Goal: Information Seeking & Learning: Check status

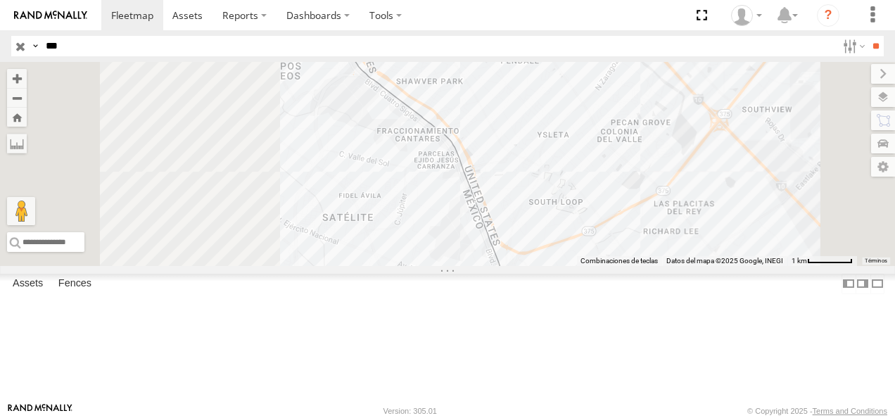
drag, startPoint x: 560, startPoint y: 228, endPoint x: 619, endPoint y: 246, distance: 61.7
click at [636, 257] on div at bounding box center [447, 164] width 895 height 204
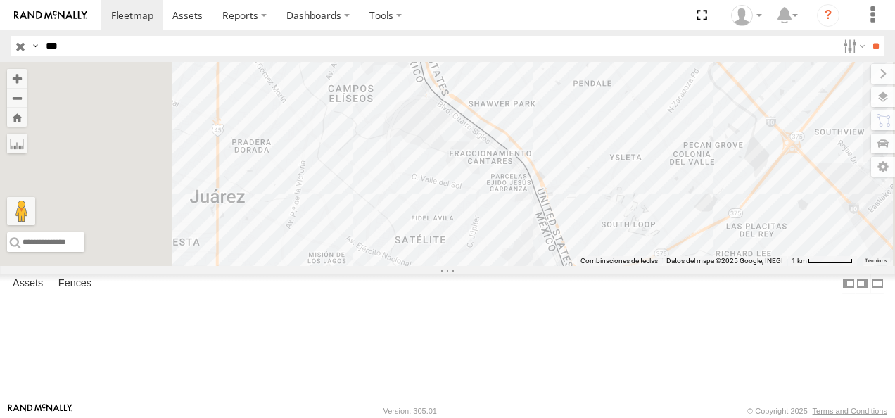
click at [0, 0] on div "Asset Current Location" at bounding box center [0, 0] width 0 height 0
click at [0, 0] on div "673" at bounding box center [0, 0] width 0 height 0
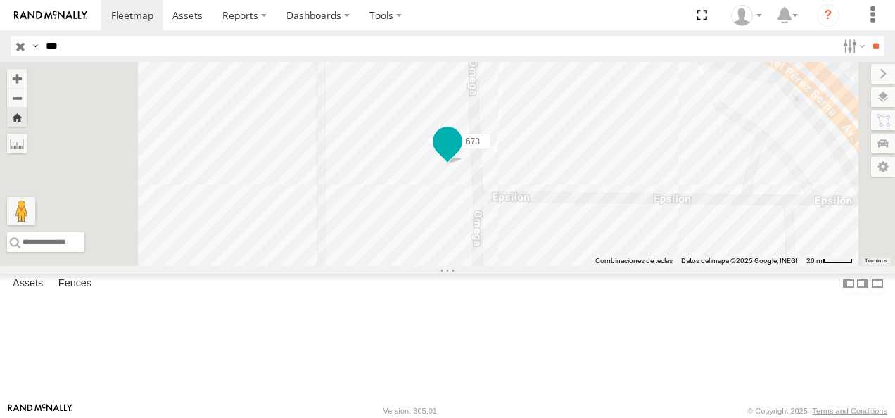
click at [460, 155] on span at bounding box center [447, 142] width 25 height 25
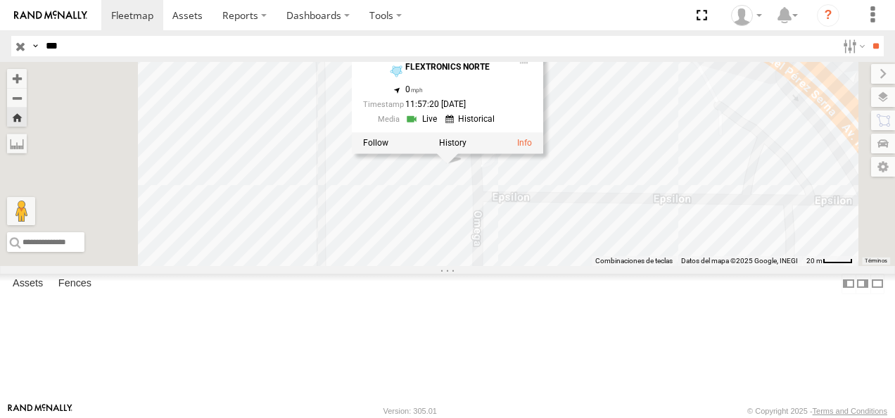
click at [463, 214] on div "673 673 FLEX NORTE FLEXTRONICS NORTE 31.75166 , -106.43044 0 11:57:20 [DATE]" at bounding box center [447, 164] width 895 height 204
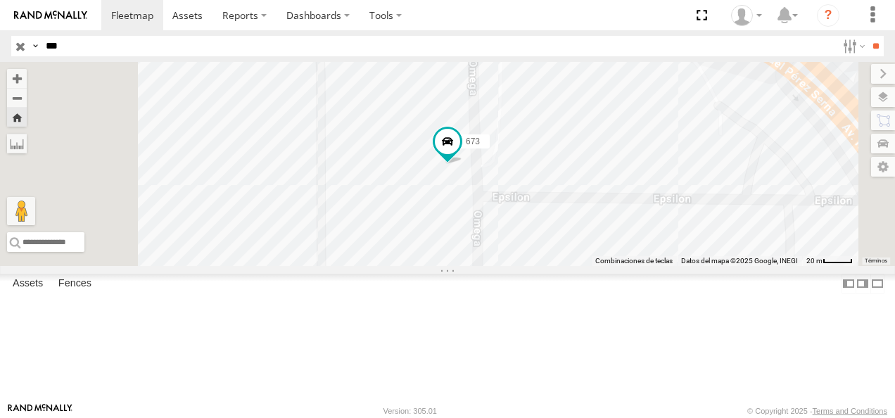
click at [65, 34] on header "Search Query Asset ID Asset Label Registration Manufacturer Model VIN Job ID" at bounding box center [447, 46] width 895 height 32
drag, startPoint x: 70, startPoint y: 44, endPoint x: 25, endPoint y: 44, distance: 45.1
click at [25, 44] on div "Search Query Asset ID Asset Label Registration Manufacturer Model VIN Job ID Dr…" at bounding box center [439, 46] width 857 height 20
click at [868, 36] on input "**" at bounding box center [876, 46] width 16 height 20
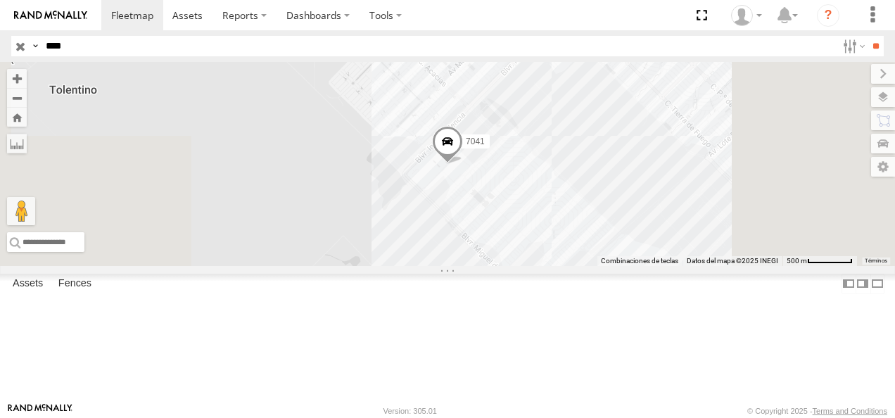
click at [0, 0] on div "FLEX NORTE" at bounding box center [0, 0] width 0 height 0
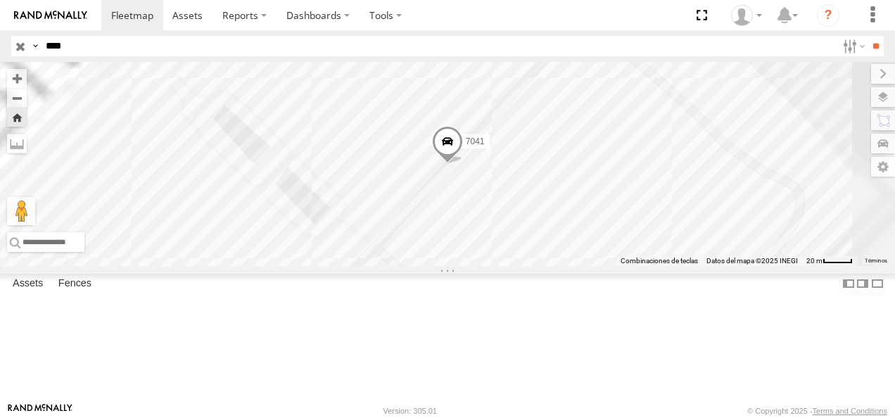
click at [463, 164] on span at bounding box center [447, 145] width 31 height 38
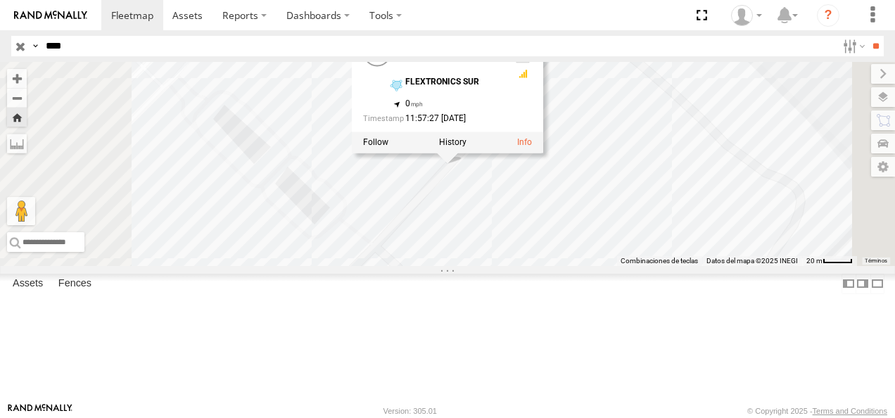
click at [0, 0] on div "[GEOGRAPHIC_DATA] FLEXTRONICS SUR SERVICIO INTERNACIONAL DE ENLACE TERRESTRE SA…" at bounding box center [0, 0] width 0 height 0
drag, startPoint x: 51, startPoint y: 49, endPoint x: 43, endPoint y: 48, distance: 7.9
click at [43, 48] on input "****" at bounding box center [438, 46] width 797 height 20
click at [868, 36] on input "**" at bounding box center [876, 46] width 16 height 20
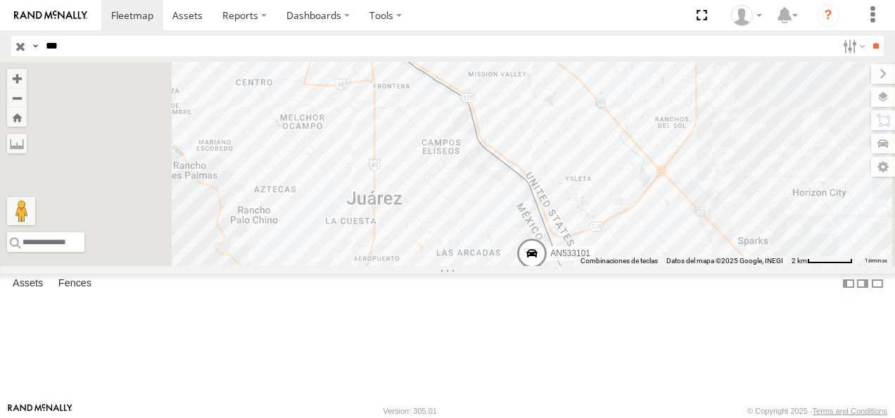
click at [0, 0] on div "205" at bounding box center [0, 0] width 0 height 0
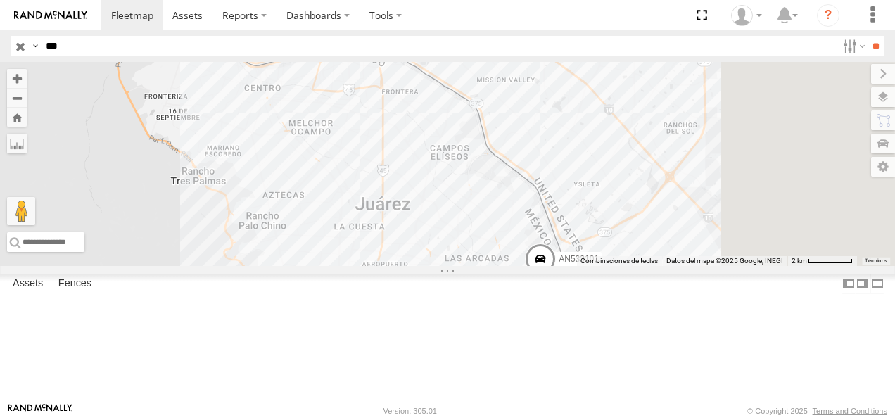
drag, startPoint x: 87, startPoint y: 50, endPoint x: 20, endPoint y: 46, distance: 67.0
click at [20, 46] on div "Search Query Asset ID Asset Label Registration Manufacturer Model VIN Job ID Dr…" at bounding box center [439, 46] width 857 height 20
click at [868, 36] on input "**" at bounding box center [876, 46] width 16 height 20
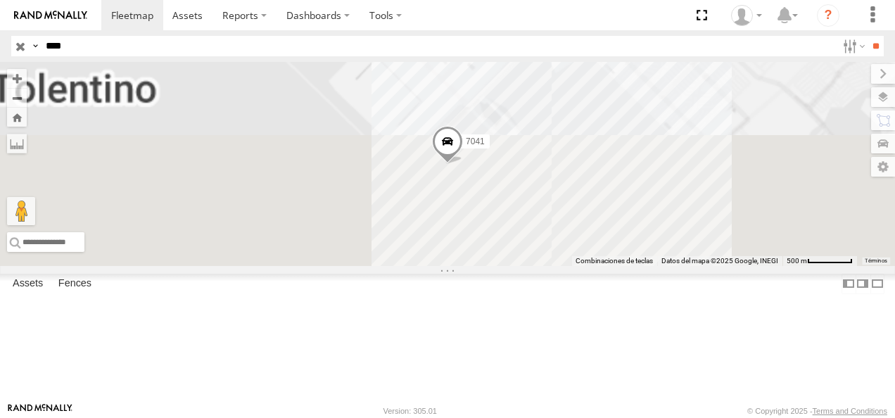
click at [0, 0] on div "FLEX NORTE" at bounding box center [0, 0] width 0 height 0
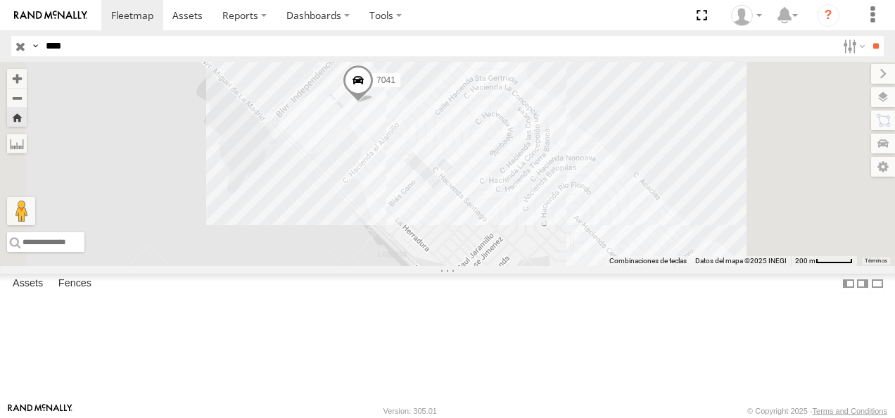
click at [0, 56] on html at bounding box center [447, 209] width 895 height 418
click at [868, 36] on input "**" at bounding box center [876, 46] width 16 height 20
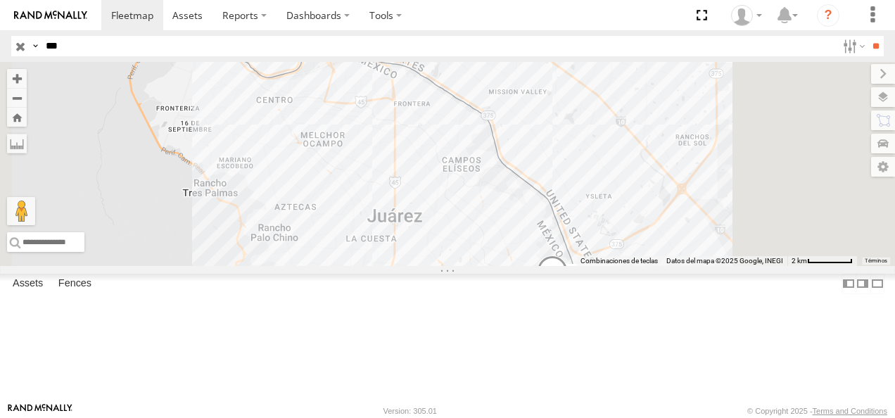
click at [0, 0] on div "Cruce" at bounding box center [0, 0] width 0 height 0
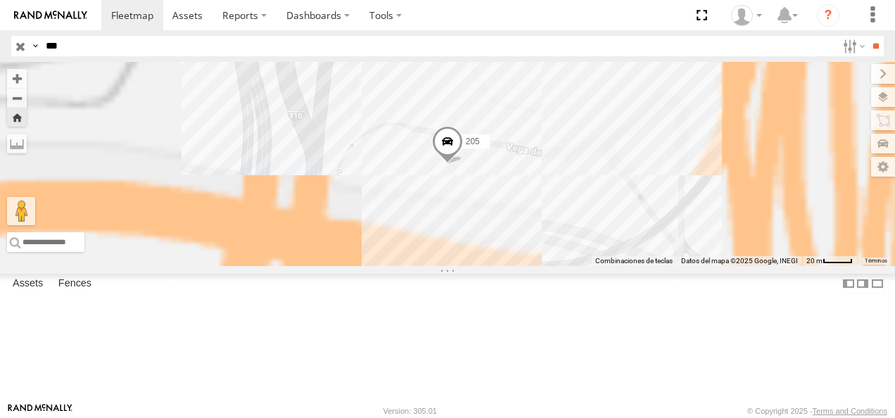
click at [525, 235] on div "205" at bounding box center [447, 164] width 895 height 204
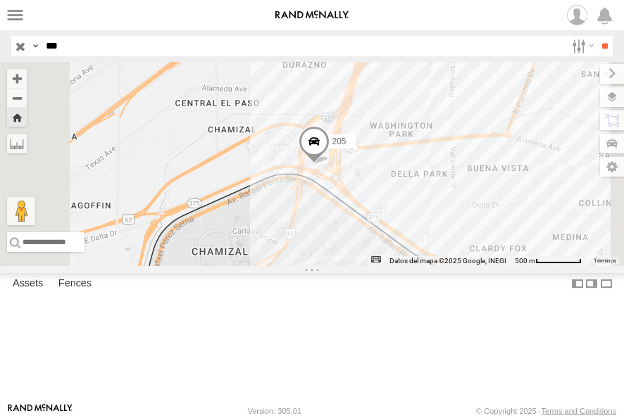
click at [0, 0] on div "205" at bounding box center [0, 0] width 0 height 0
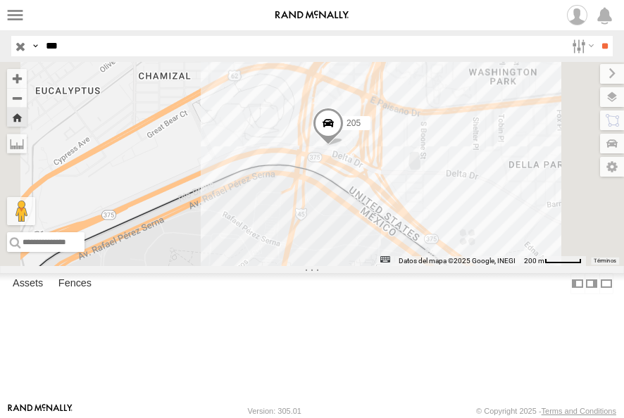
drag, startPoint x: 467, startPoint y: 274, endPoint x: 430, endPoint y: 224, distance: 61.9
click at [430, 224] on div "205" at bounding box center [312, 164] width 624 height 204
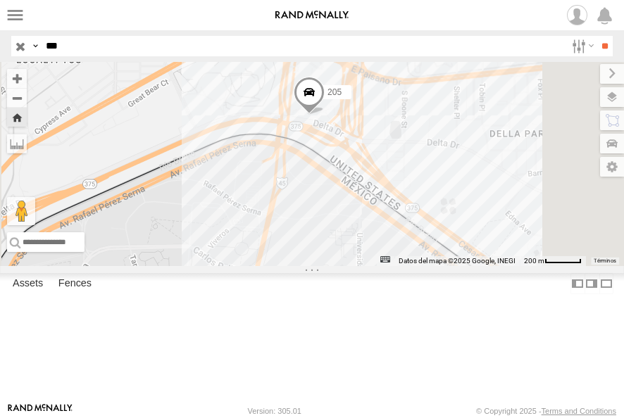
click at [324, 115] on span at bounding box center [309, 96] width 31 height 38
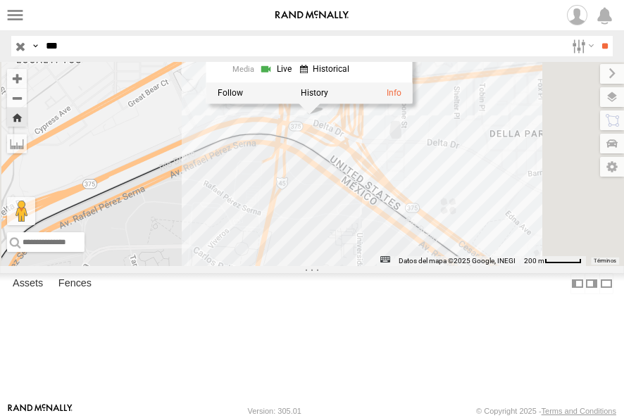
click at [526, 227] on div "[GEOGRAPHIC_DATA] of the Americas-Trucks [GEOGRAPHIC_DATA] 31.76559 , -106.4497…" at bounding box center [312, 164] width 624 height 204
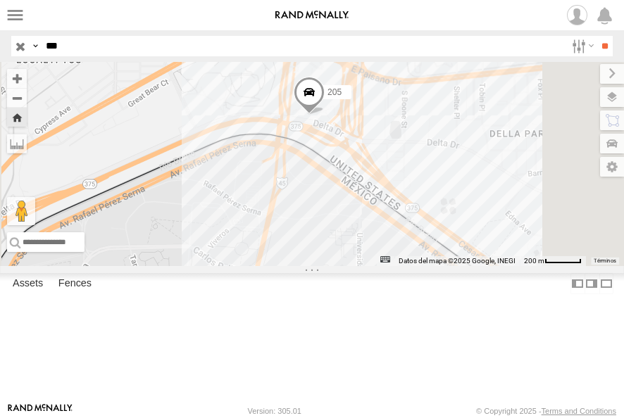
click at [324, 115] on span at bounding box center [309, 96] width 31 height 38
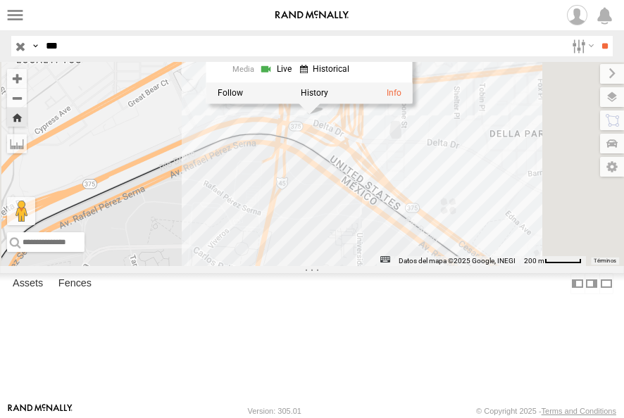
click at [504, 189] on div "[GEOGRAPHIC_DATA] of the Americas-Trucks [GEOGRAPHIC_DATA] 31.76559 , -106.4497…" at bounding box center [312, 164] width 624 height 204
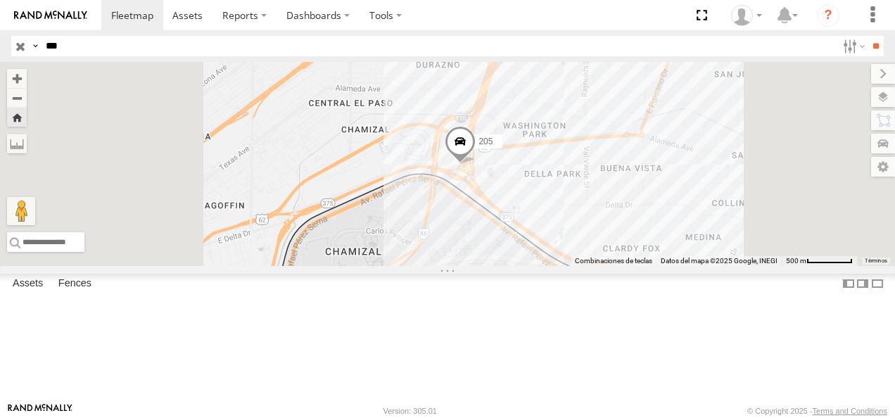
click at [0, 0] on div "205 Cruce" at bounding box center [0, 0] width 0 height 0
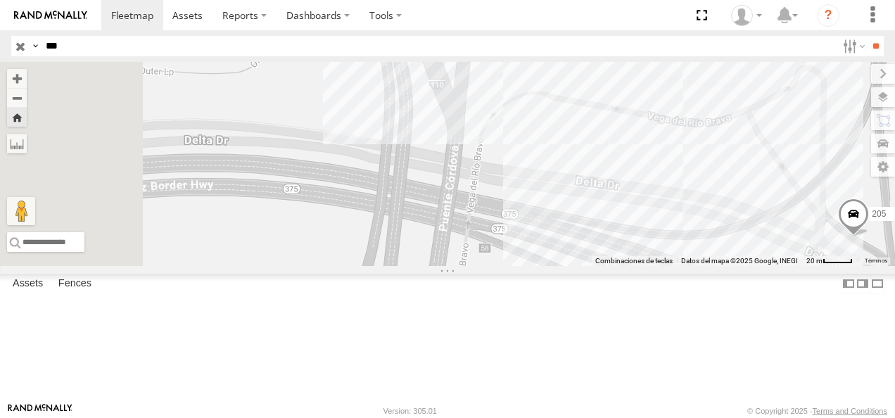
drag, startPoint x: 510, startPoint y: 279, endPoint x: 900, endPoint y: 253, distance: 390.9
click at [895, 253] on html at bounding box center [447, 209] width 895 height 418
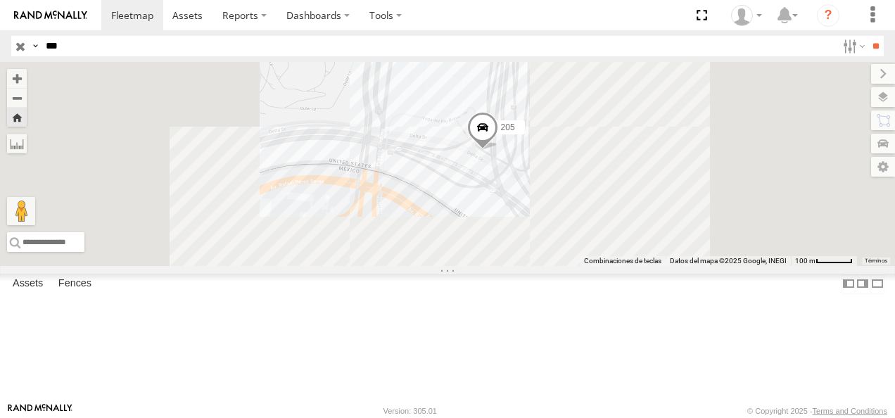
drag, startPoint x: 832, startPoint y: 255, endPoint x: 539, endPoint y: 196, distance: 298.7
click at [539, 196] on div "205" at bounding box center [447, 164] width 895 height 204
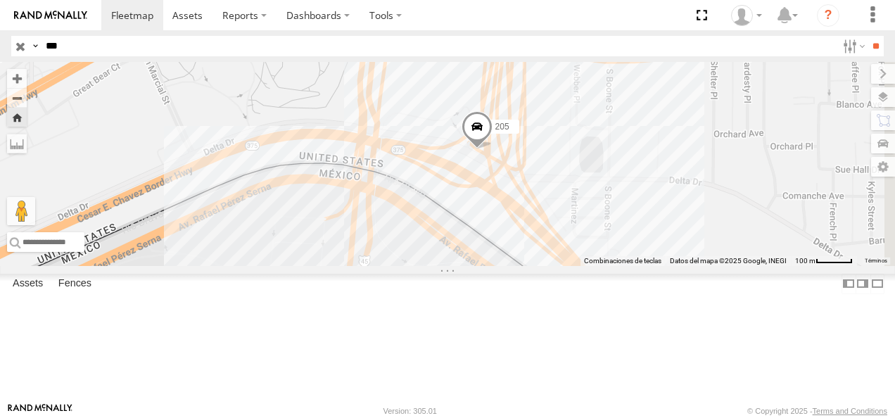
drag, startPoint x: 474, startPoint y: 198, endPoint x: 522, endPoint y: 217, distance: 51.2
click at [522, 217] on div "205" at bounding box center [447, 164] width 895 height 204
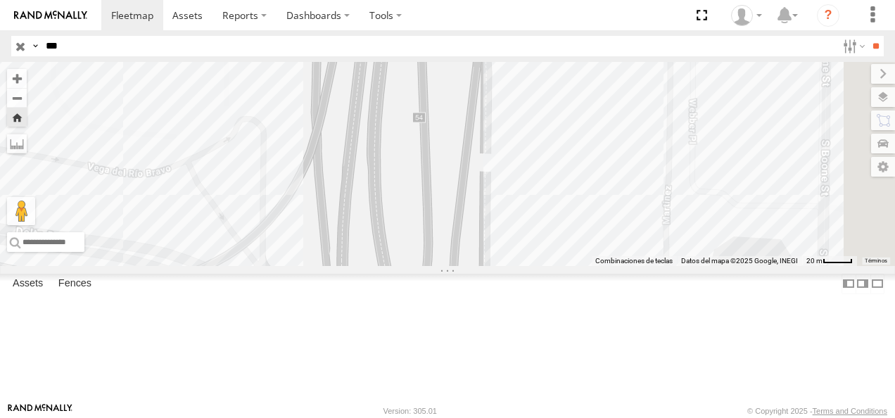
drag, startPoint x: 653, startPoint y: 265, endPoint x: 408, endPoint y: 212, distance: 250.7
click at [408, 212] on div "205" at bounding box center [447, 164] width 895 height 204
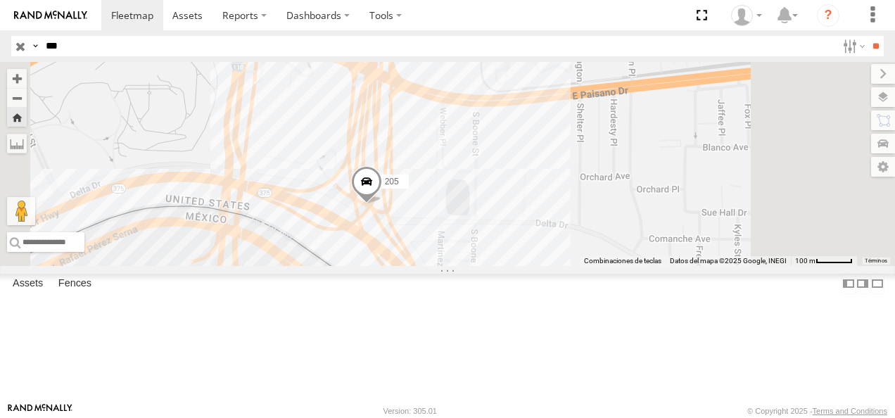
drag, startPoint x: 472, startPoint y: 229, endPoint x: 465, endPoint y: 232, distance: 7.3
click at [465, 232] on div "205" at bounding box center [447, 164] width 895 height 204
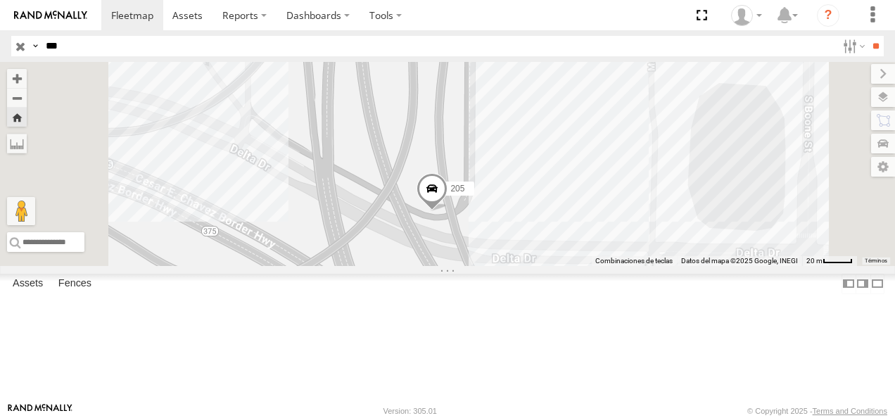
click at [0, 0] on div "205 Cruce Bridge of the Americas-[GEOGRAPHIC_DATA] 31.76554 -106.44945 Video AN…" at bounding box center [0, 0] width 0 height 0
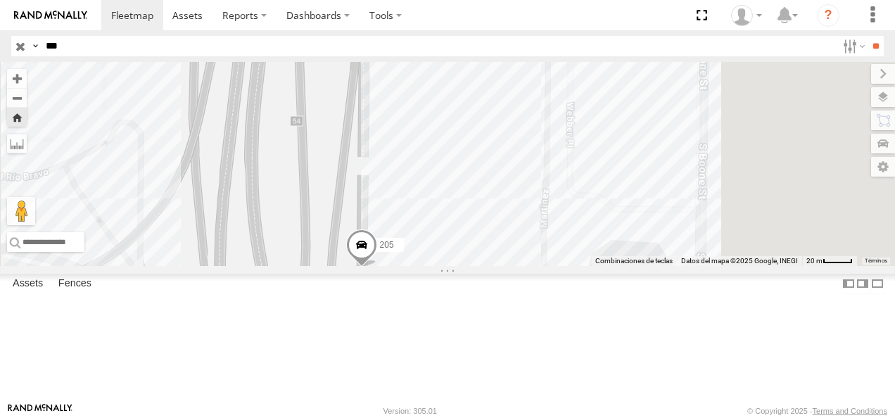
click at [627, 240] on div "205" at bounding box center [447, 164] width 895 height 204
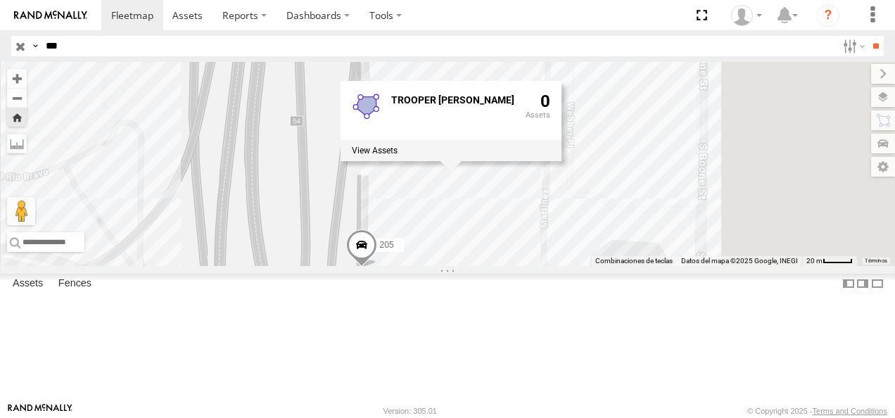
click at [474, 222] on div "205 TROOPER [PERSON_NAME] 0" at bounding box center [447, 164] width 895 height 204
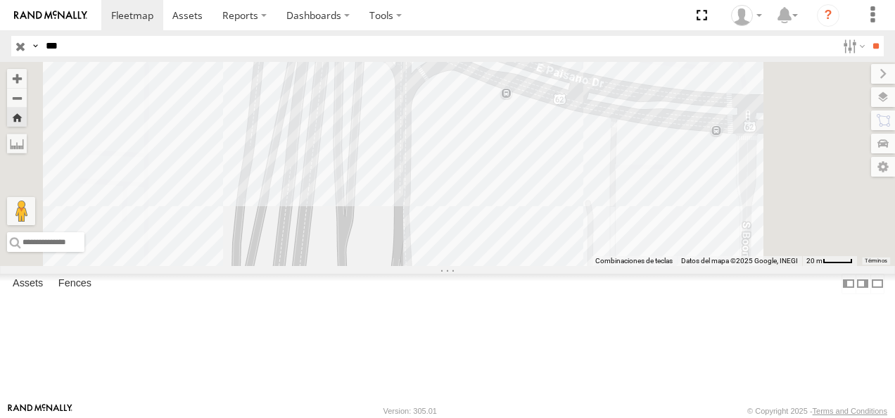
click at [683, 160] on div "205" at bounding box center [447, 164] width 895 height 204
click at [501, 221] on div "205 TROOPER [PERSON_NAME] 0" at bounding box center [447, 164] width 895 height 204
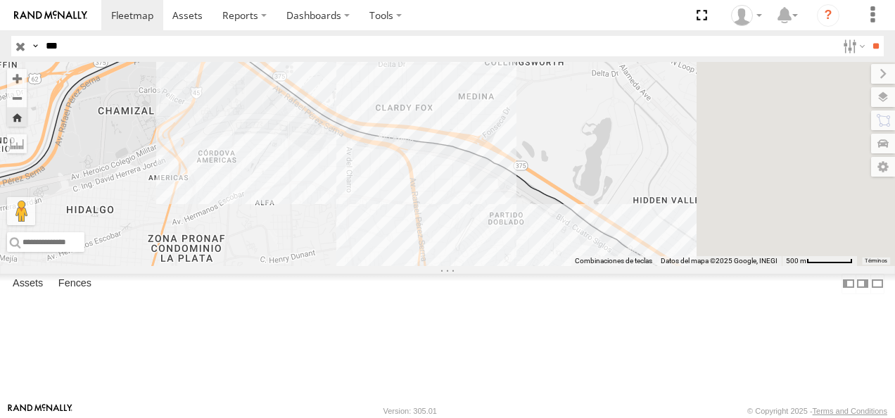
drag, startPoint x: 680, startPoint y: 251, endPoint x: 453, endPoint y: 101, distance: 271.7
click at [456, 103] on div at bounding box center [447, 164] width 895 height 204
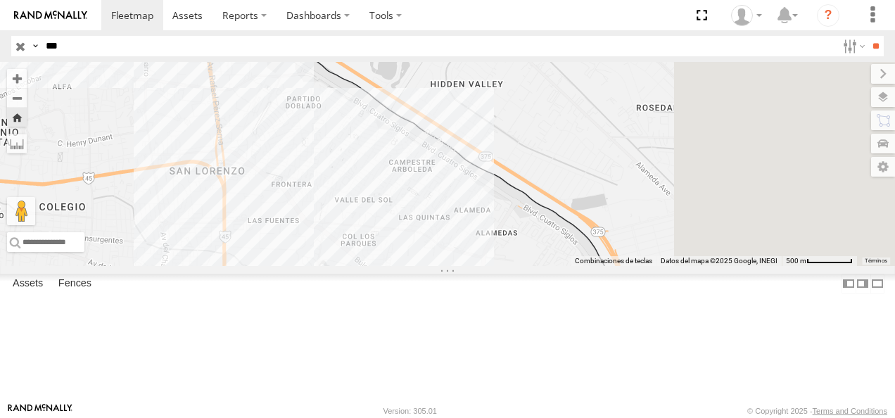
drag, startPoint x: 744, startPoint y: 314, endPoint x: 452, endPoint y: 172, distance: 324.6
click at [454, 174] on div at bounding box center [447, 164] width 895 height 204
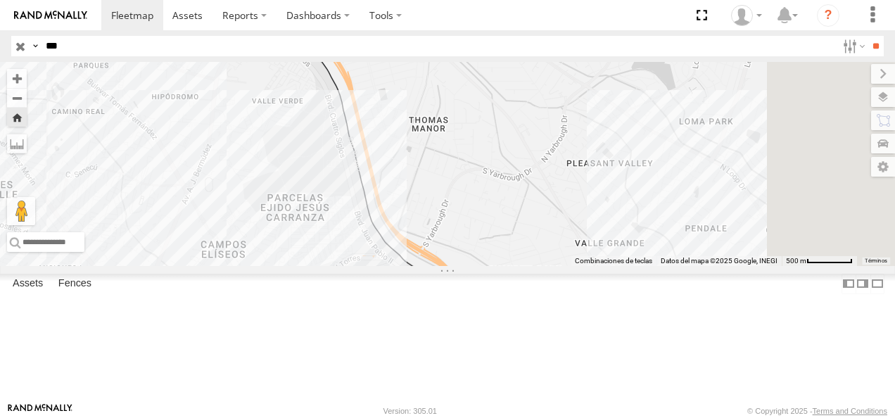
drag, startPoint x: 570, startPoint y: 267, endPoint x: 483, endPoint y: 142, distance: 152.1
click at [488, 149] on div at bounding box center [447, 164] width 895 height 204
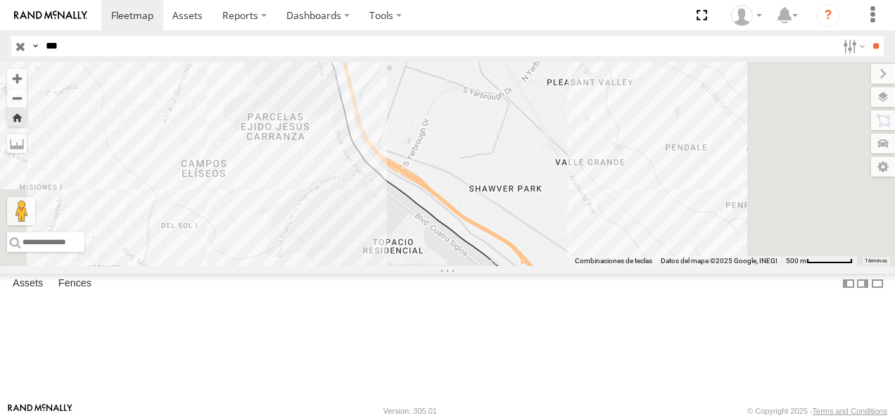
drag, startPoint x: 666, startPoint y: 335, endPoint x: 529, endPoint y: 137, distance: 240.9
click at [529, 137] on div at bounding box center [447, 164] width 895 height 204
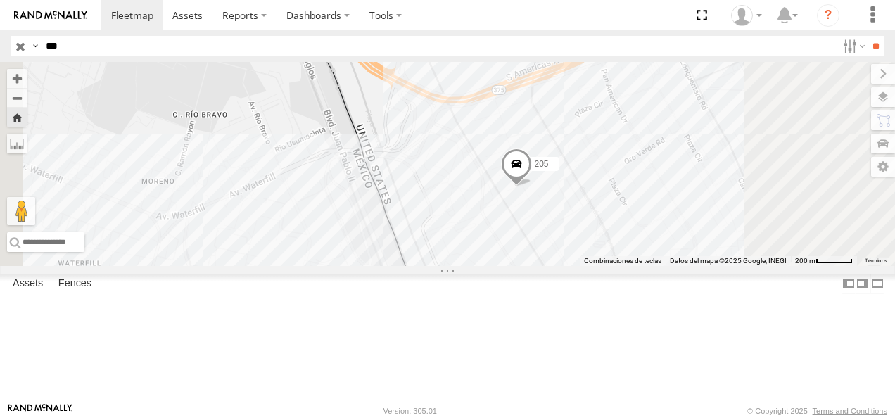
drag, startPoint x: 86, startPoint y: 46, endPoint x: 18, endPoint y: 44, distance: 67.6
click at [18, 44] on div "Search Query Asset ID Asset Label Registration Manufacturer Model VIN Job ID Dr…" at bounding box center [439, 46] width 857 height 20
type input "****"
click at [868, 36] on input "**" at bounding box center [876, 46] width 16 height 20
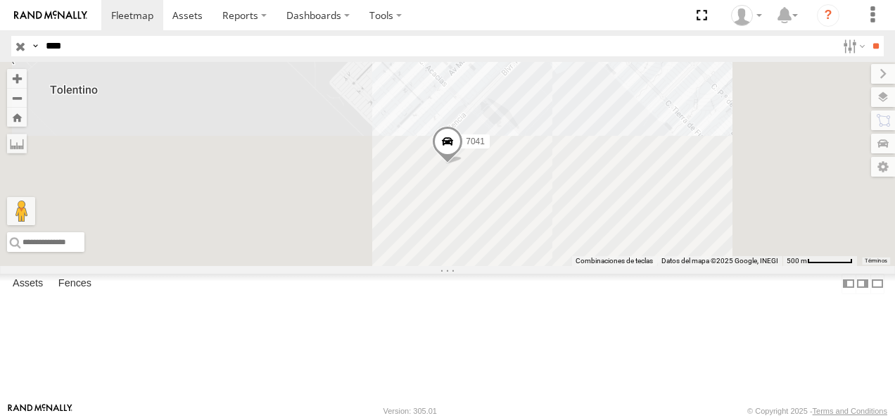
click at [0, 0] on div "FLEX NORTE" at bounding box center [0, 0] width 0 height 0
click at [463, 165] on span at bounding box center [447, 146] width 31 height 38
click at [0, 0] on div "[GEOGRAPHIC_DATA]" at bounding box center [0, 0] width 0 height 0
click at [526, 186] on div "7041" at bounding box center [447, 164] width 895 height 204
click at [629, 243] on div "7041" at bounding box center [447, 164] width 895 height 204
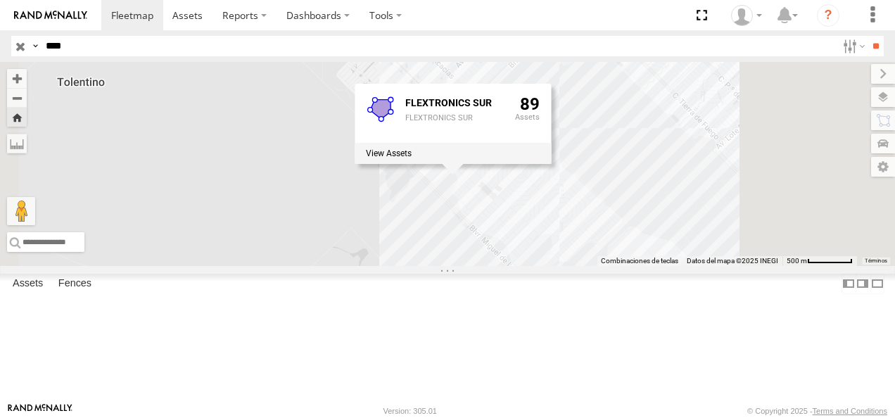
click at [507, 266] on div "7041 FLEXTRONICS SUR FLEXTRONICS SUR 89" at bounding box center [447, 164] width 895 height 204
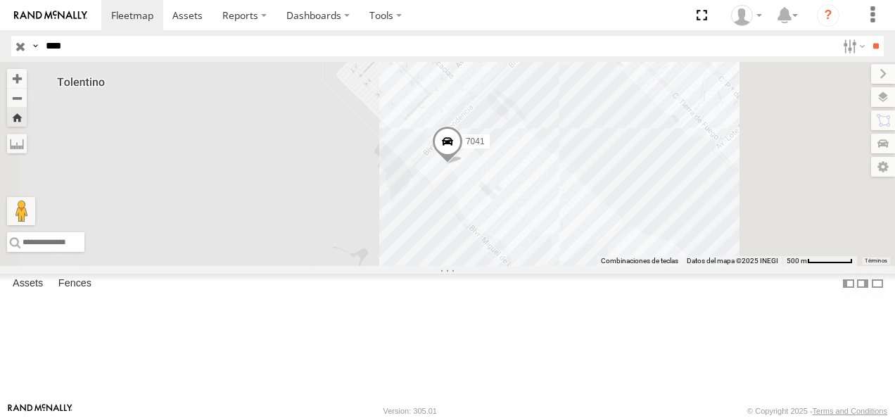
click at [551, 227] on div "7041" at bounding box center [447, 164] width 895 height 204
click at [569, 232] on div "7041" at bounding box center [447, 164] width 895 height 204
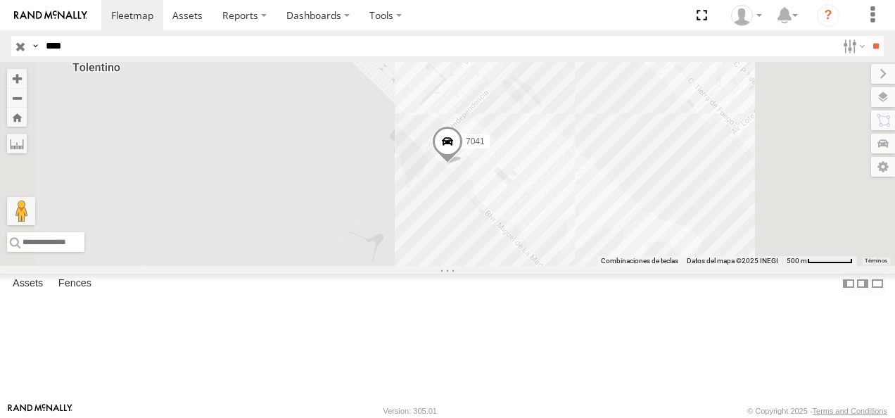
click at [0, 0] on div "7041" at bounding box center [0, 0] width 0 height 0
